Goal: Task Accomplishment & Management: Use online tool/utility

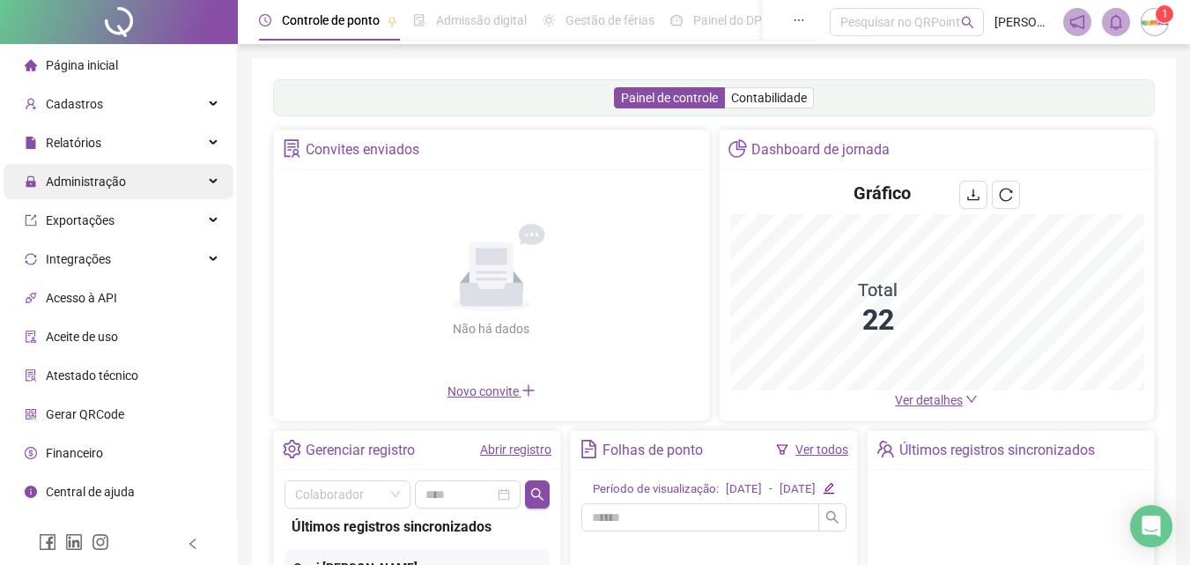
click at [81, 181] on span "Administração" at bounding box center [86, 181] width 80 height 14
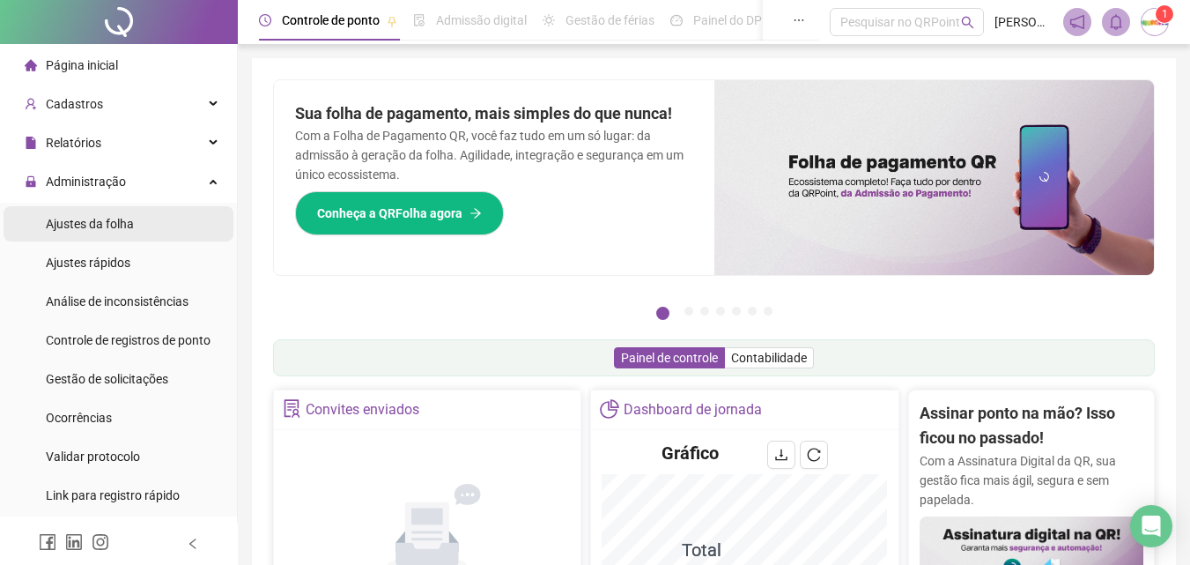
click at [114, 217] on span "Ajustes da folha" at bounding box center [90, 224] width 88 height 14
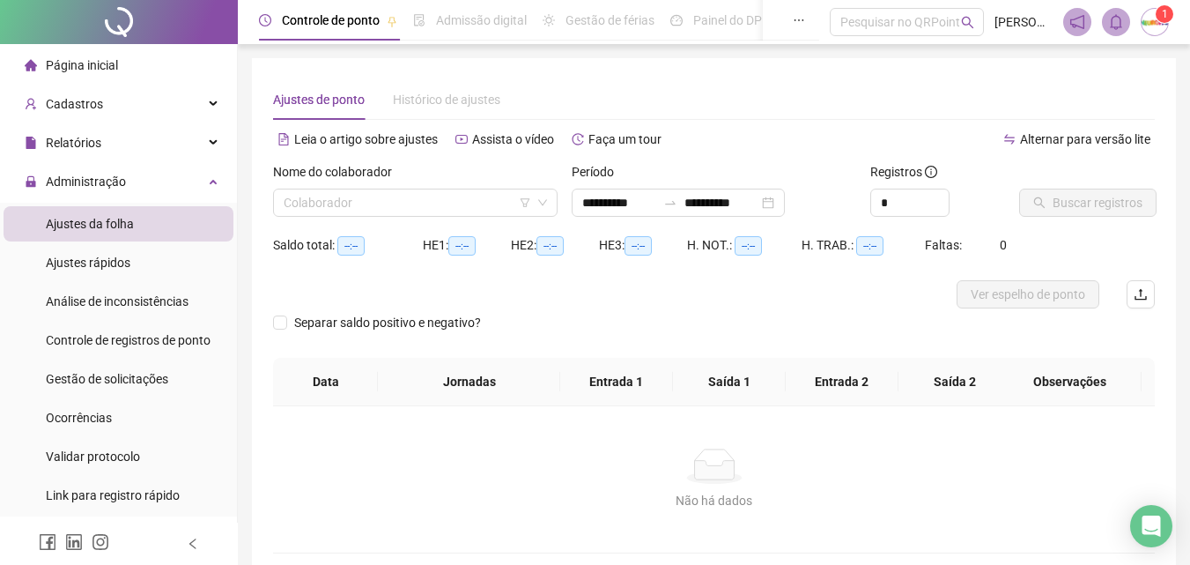
type input "**********"
click at [385, 211] on input "search" at bounding box center [408, 202] width 248 height 26
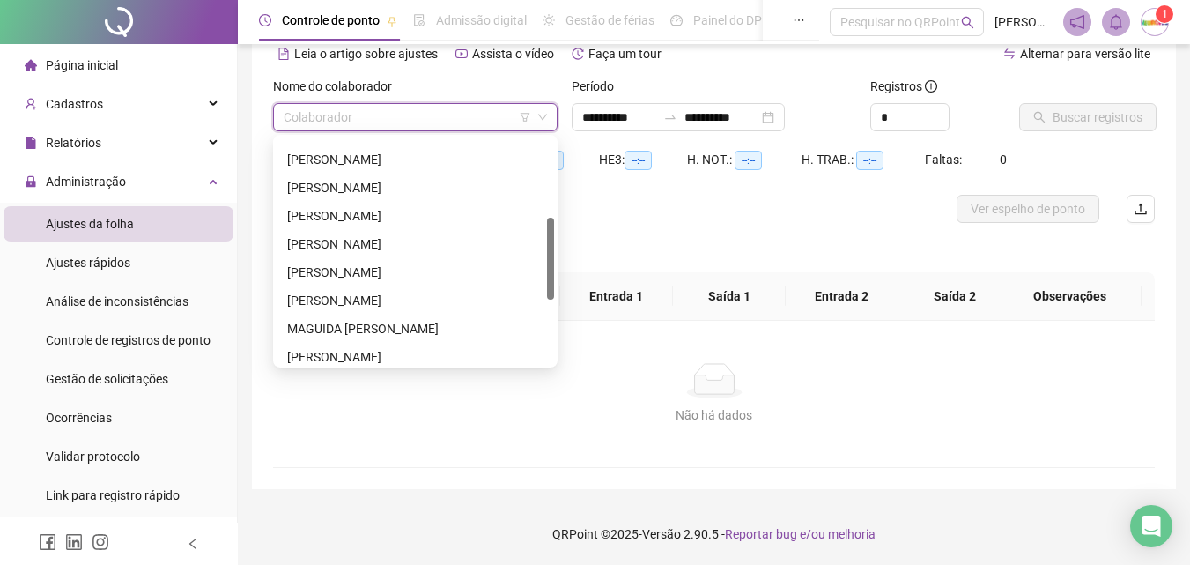
scroll to position [130, 0]
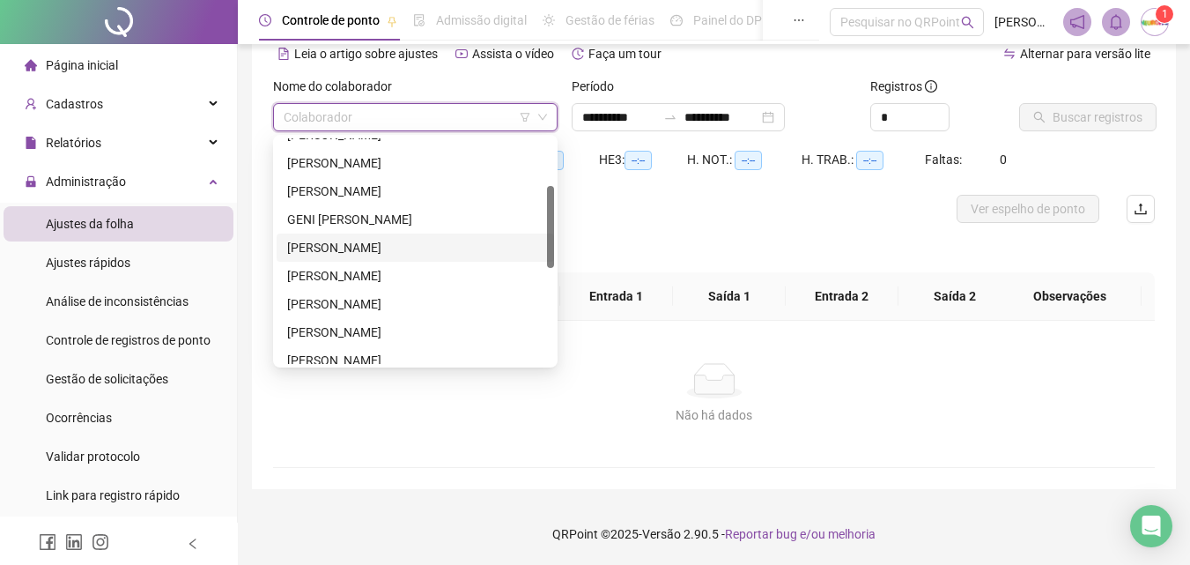
click at [369, 253] on div "[PERSON_NAME]" at bounding box center [415, 247] width 256 height 19
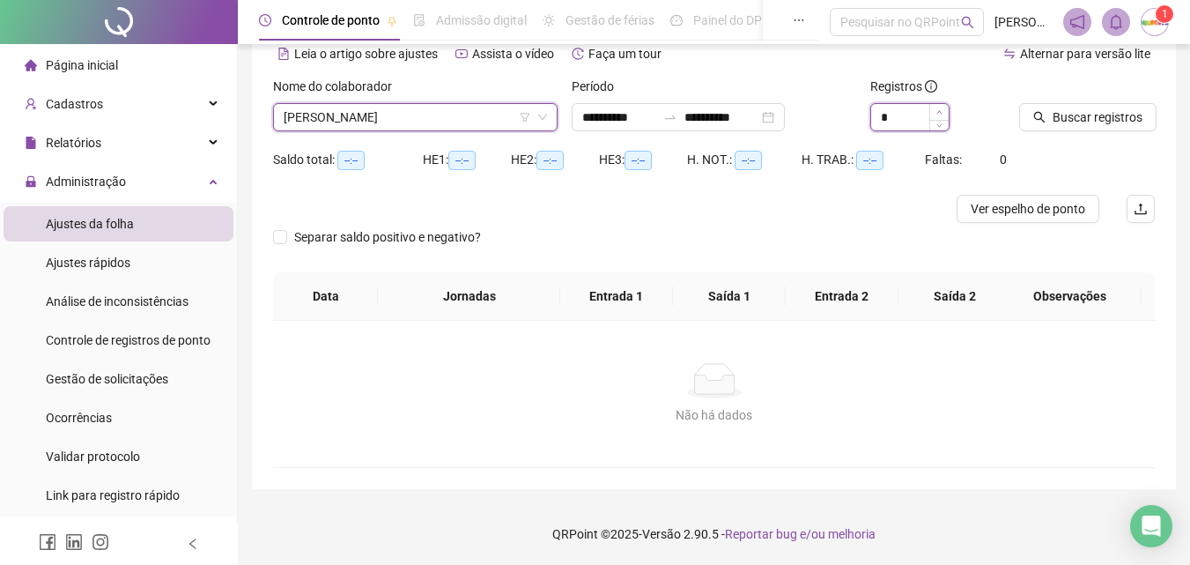
type input "*"
click at [945, 108] on span "Increase Value" at bounding box center [938, 112] width 19 height 16
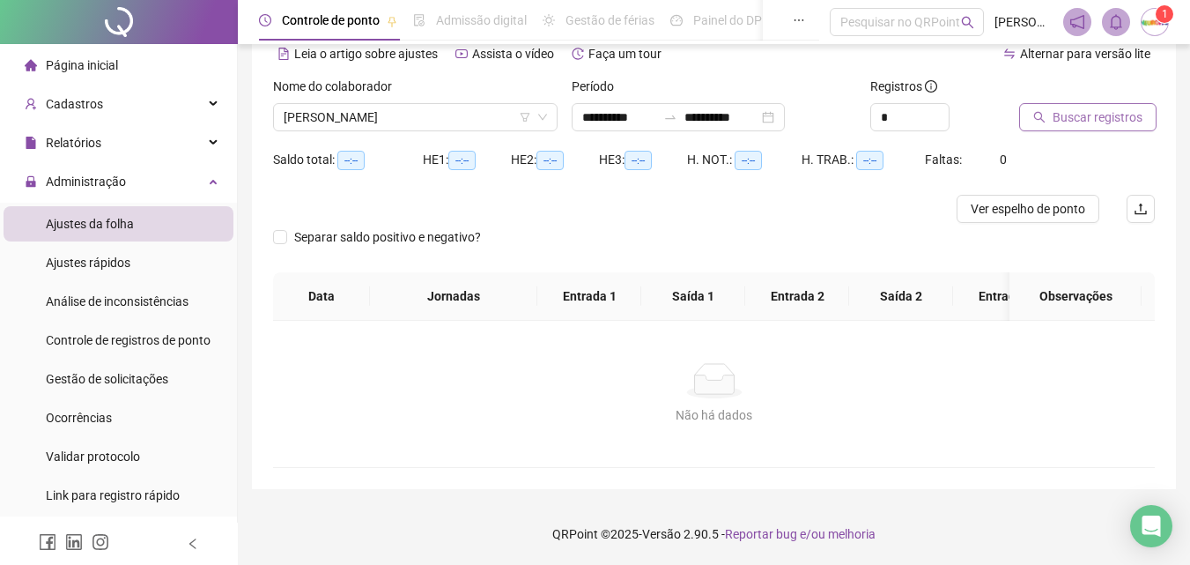
click at [1097, 127] on button "Buscar registros" at bounding box center [1087, 117] width 137 height 28
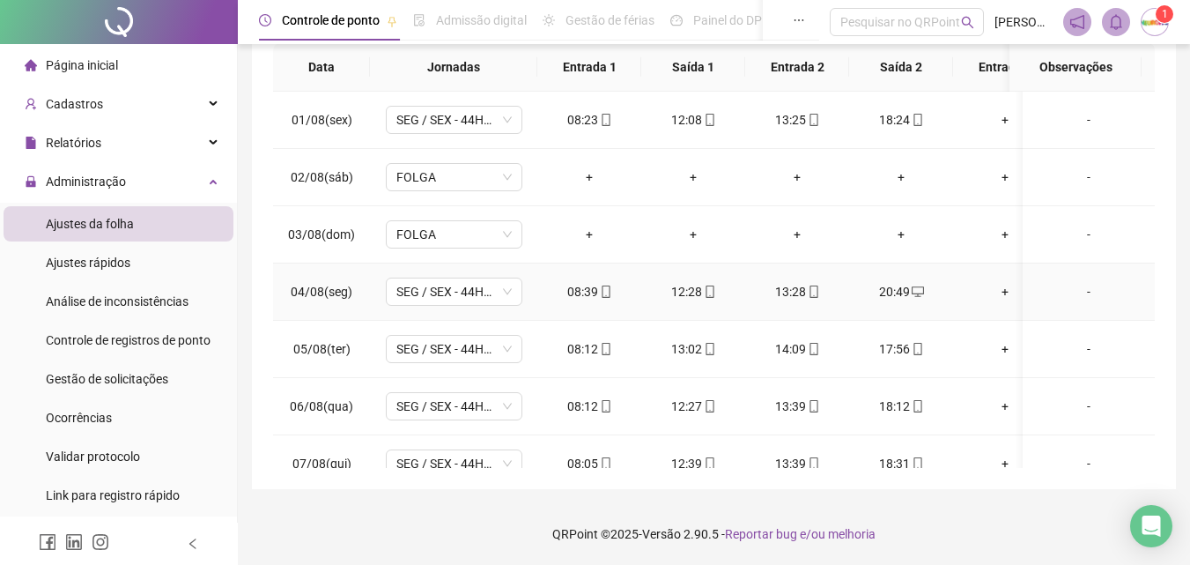
scroll to position [0, 0]
